Goal: Information Seeking & Learning: Learn about a topic

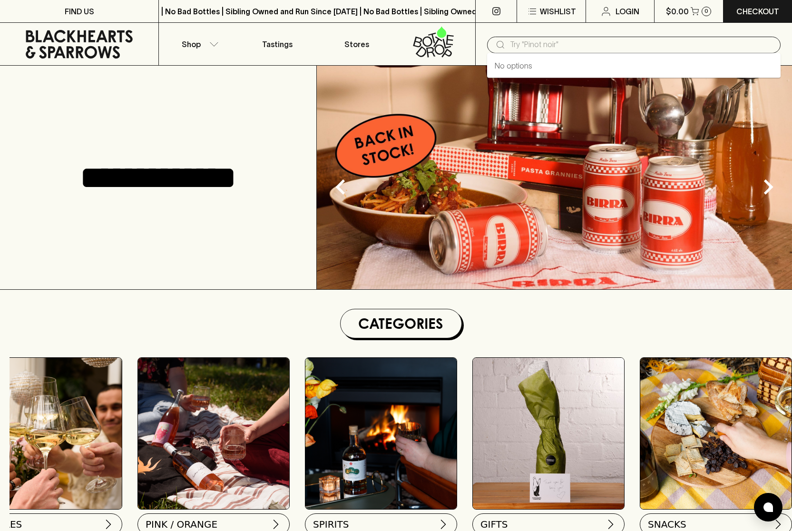
click at [592, 47] on input "text" at bounding box center [641, 44] width 263 height 15
click at [588, 43] on input "text" at bounding box center [641, 44] width 263 height 15
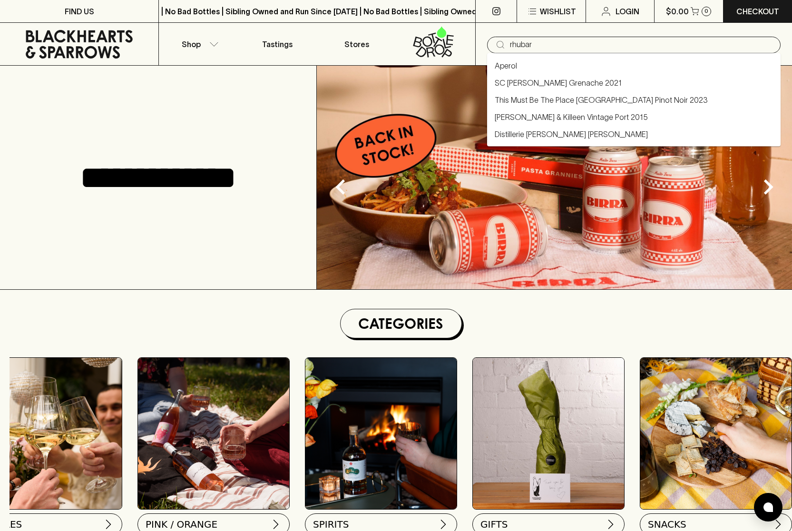
type input "rhubarb"
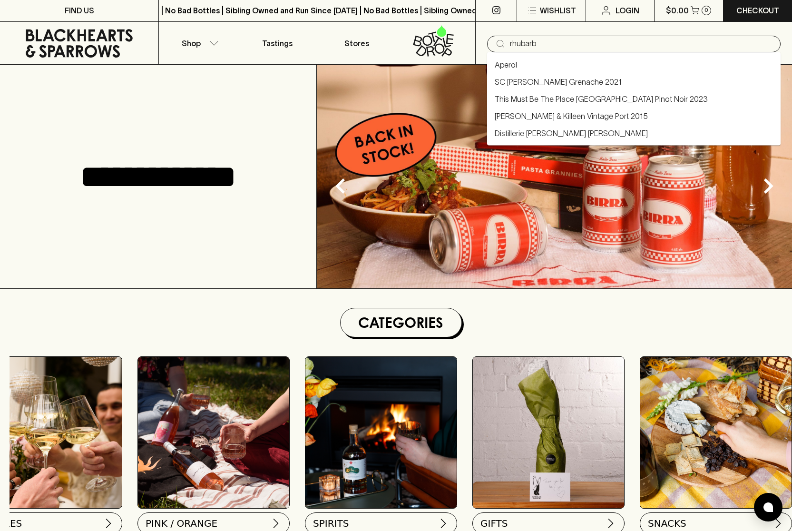
scroll to position [1, 0]
click at [504, 63] on link "Aperol" at bounding box center [506, 64] width 22 height 11
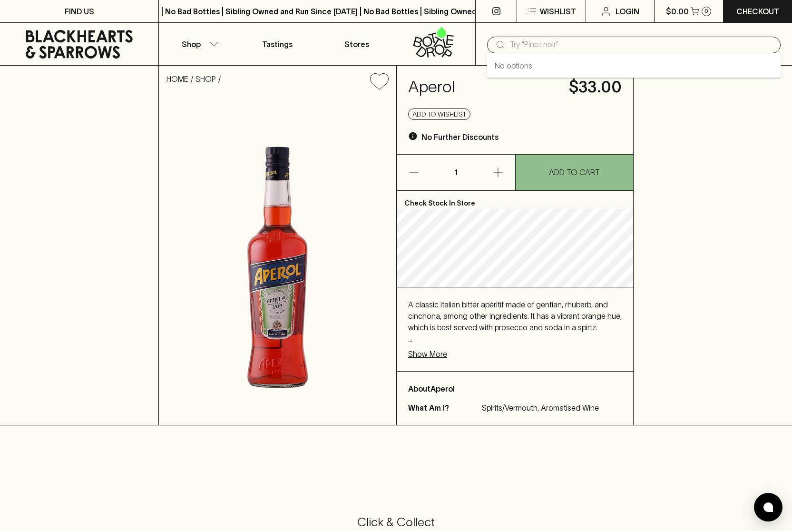
click at [557, 48] on input "text" at bounding box center [641, 44] width 263 height 15
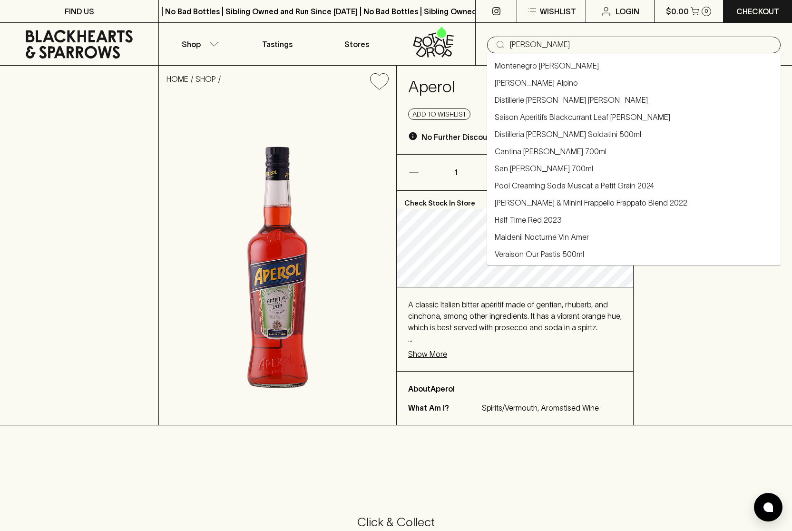
type input "[PERSON_NAME]"
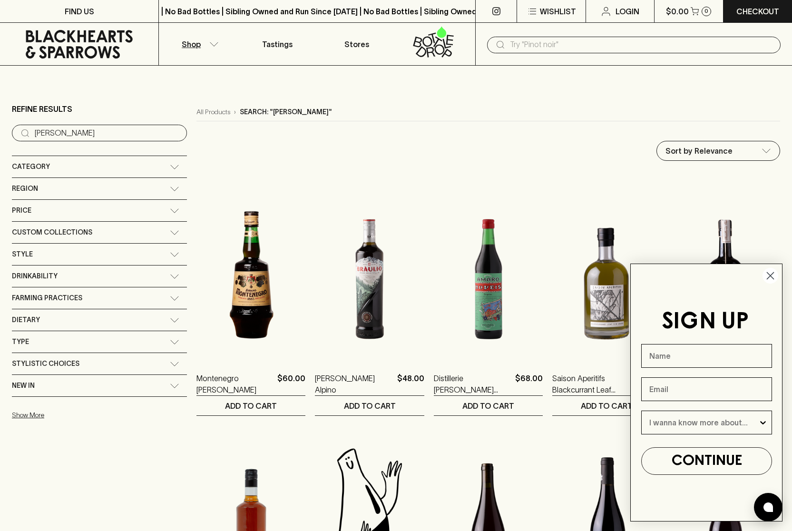
click at [772, 276] on circle "Close dialog" at bounding box center [770, 276] width 16 height 16
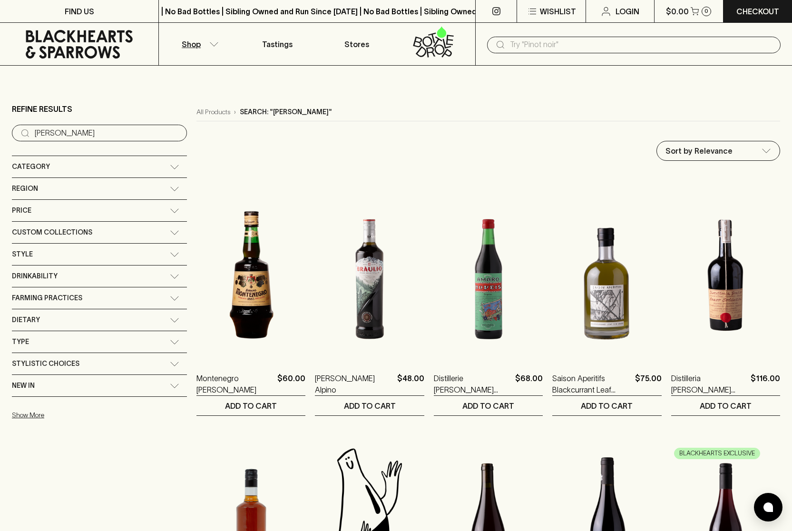
click at [544, 46] on input "text" at bounding box center [641, 44] width 263 height 15
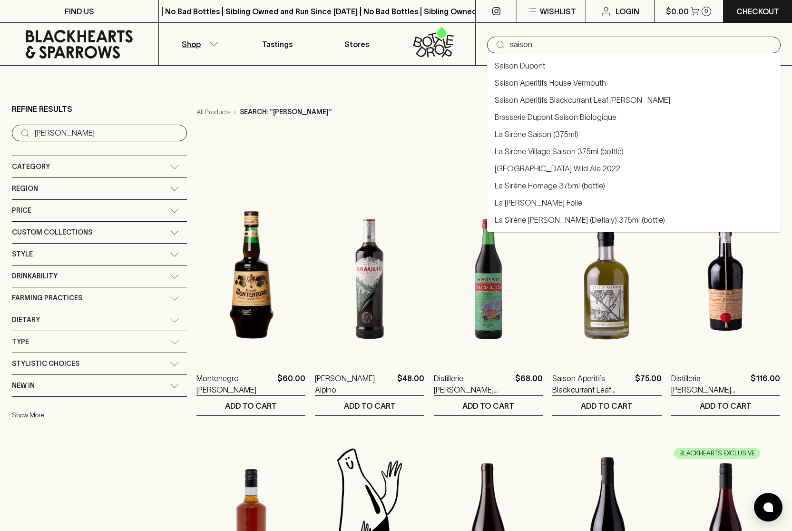
type input "saison"
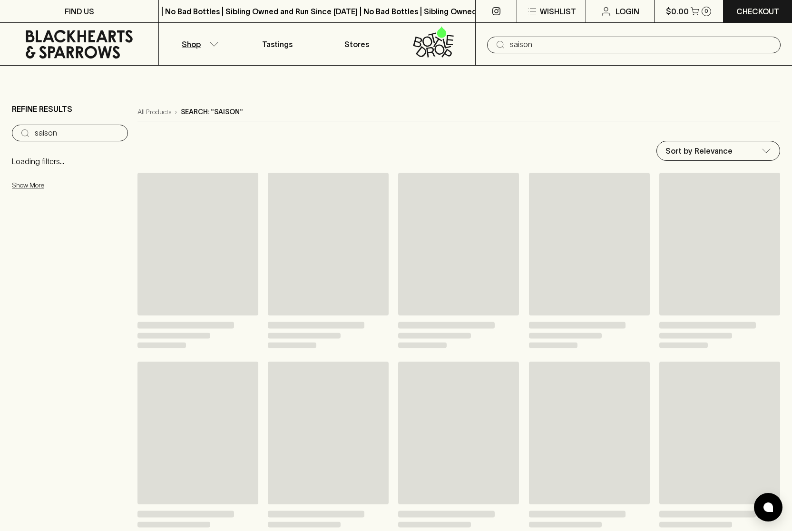
type input "saison"
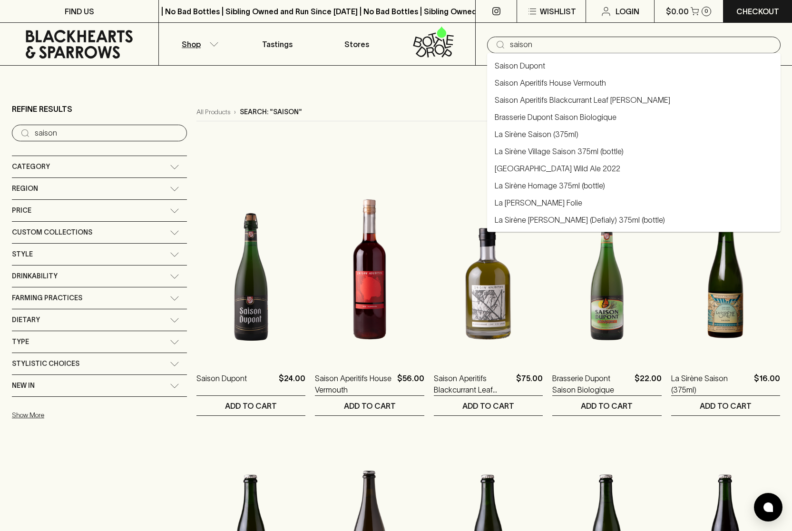
drag, startPoint x: 515, startPoint y: 45, endPoint x: 504, endPoint y: 46, distance: 10.9
click at [504, 46] on div "​ saison" at bounding box center [633, 45] width 293 height 17
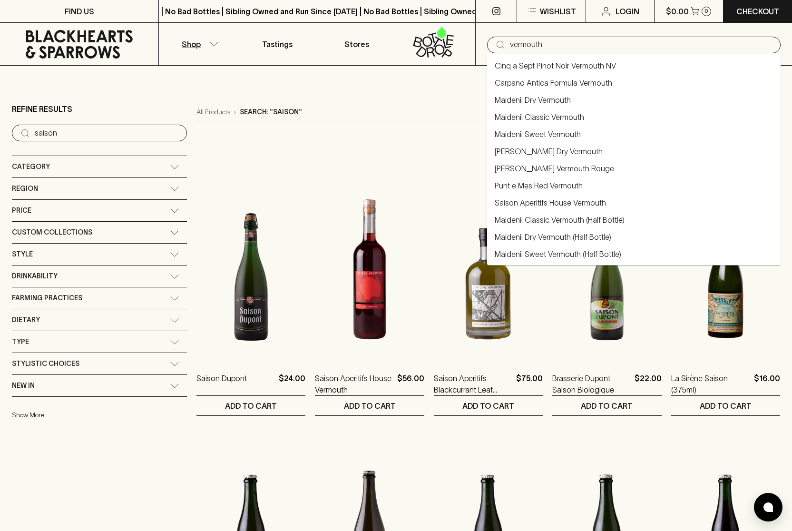
type input "vermouth"
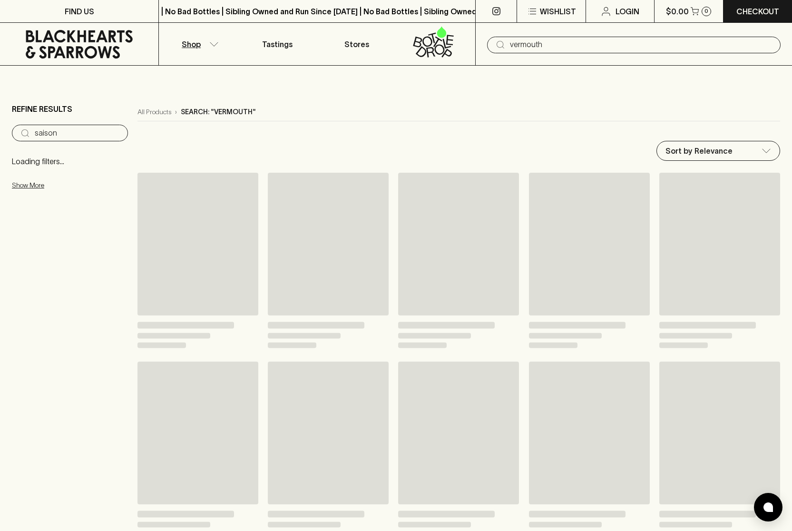
type input "vermouth"
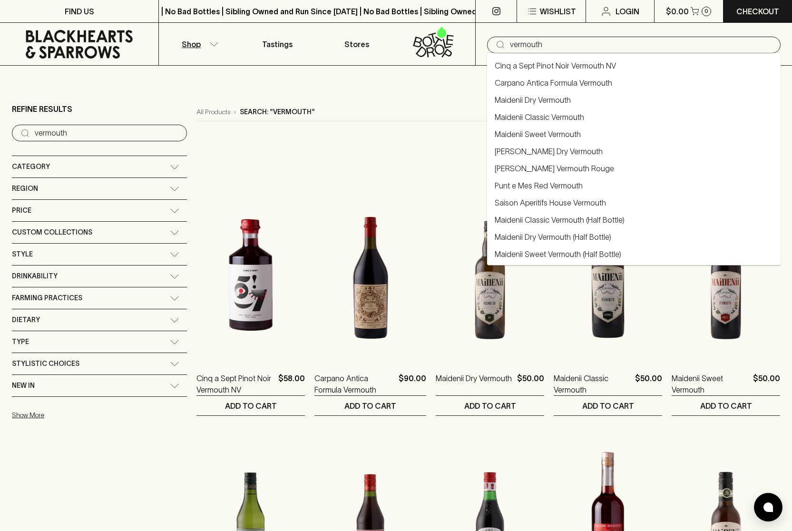
drag, startPoint x: 535, startPoint y: 45, endPoint x: 490, endPoint y: 45, distance: 44.7
click at [490, 45] on div "​ vermouth" at bounding box center [633, 45] width 293 height 17
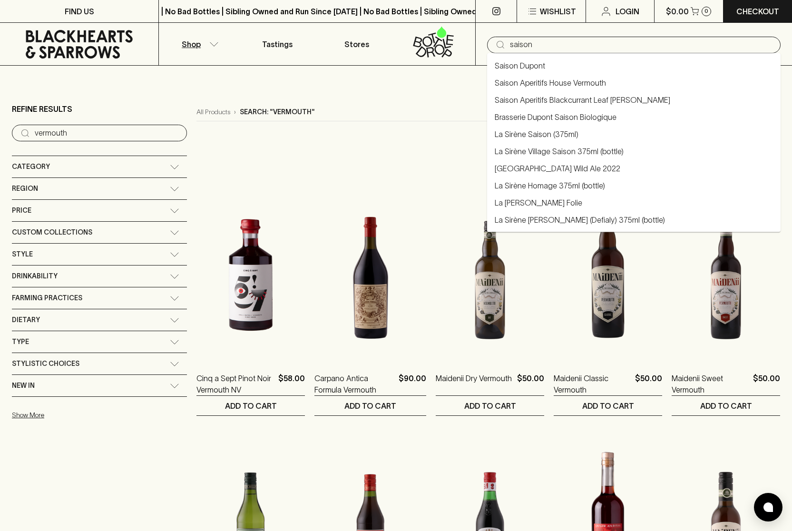
type input "saison"
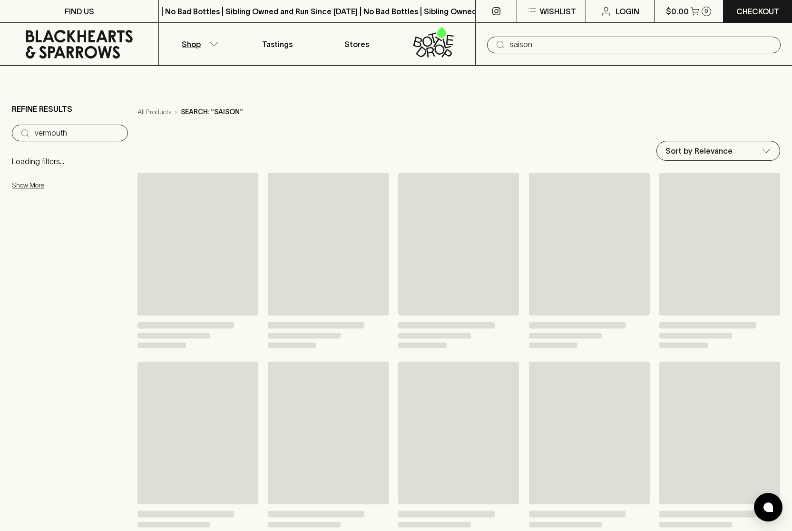
type input "saison"
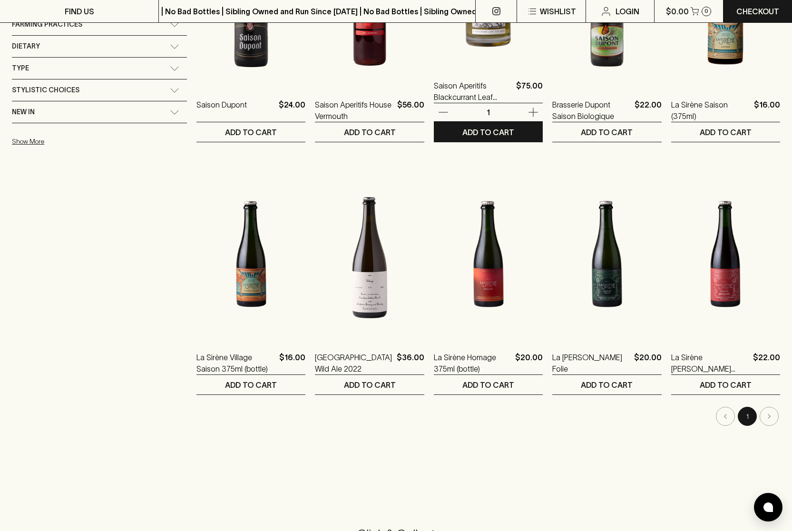
scroll to position [280, 0]
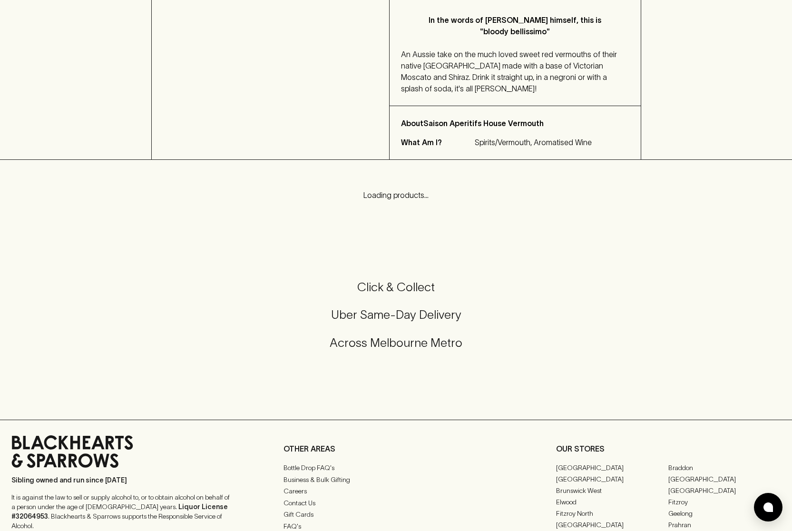
scroll to position [280, 0]
